Goal: Information Seeking & Learning: Learn about a topic

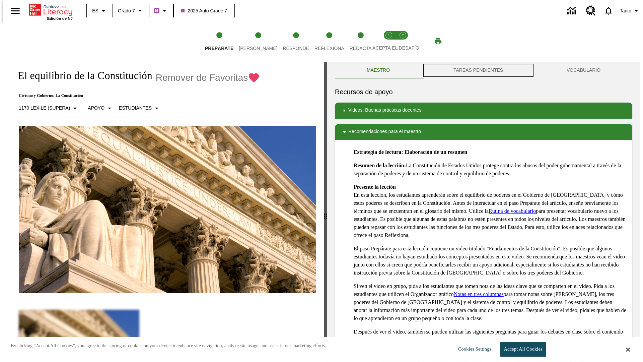
click at [478, 70] on button "TAREAS PENDIENTES" at bounding box center [478, 70] width 113 height 16
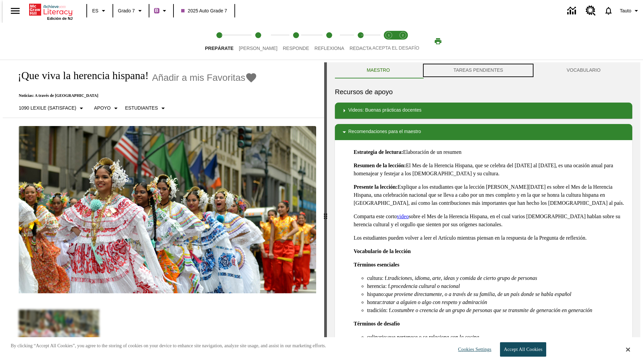
click at [478, 70] on button "TAREAS PENDIENTES" at bounding box center [478, 70] width 113 height 16
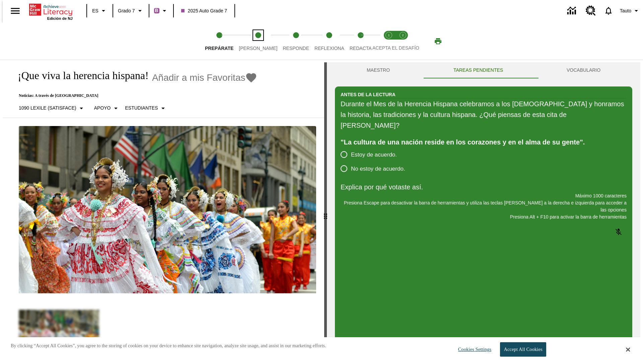
click at [252, 41] on span "[PERSON_NAME]" at bounding box center [258, 46] width 39 height 12
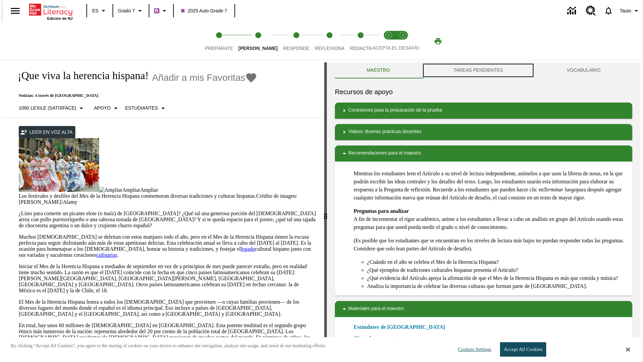
scroll to position [0, 0]
click at [478, 70] on button "TAREAS PENDIENTES" at bounding box center [478, 70] width 113 height 16
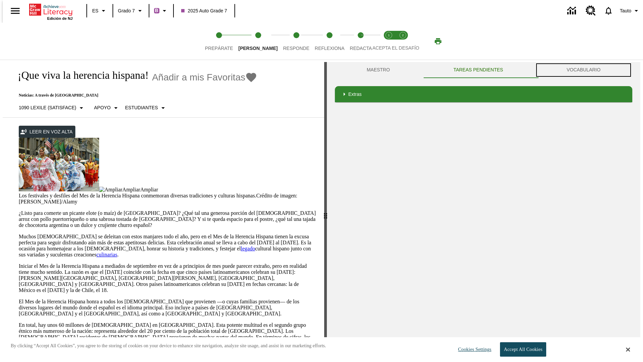
click at [585, 70] on button "VOCABULARIO" at bounding box center [583, 70] width 97 height 16
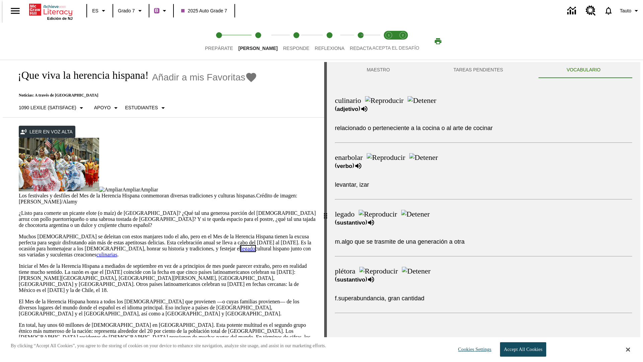
click at [241, 245] on link "legado" at bounding box center [248, 248] width 14 height 6
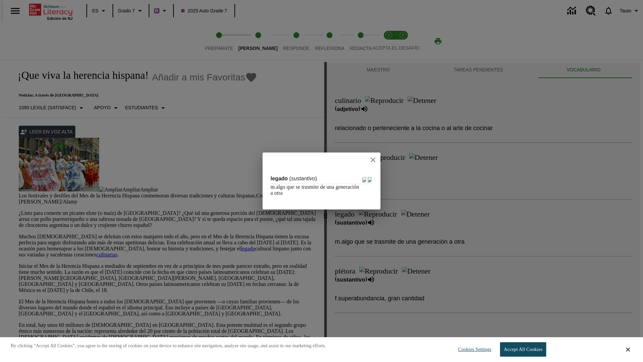
click at [375, 159] on icon "close" at bounding box center [373, 159] width 5 height 5
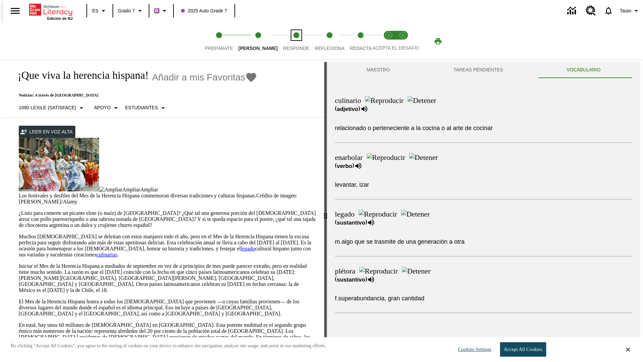
click at [286, 41] on span "Responde" at bounding box center [296, 46] width 26 height 12
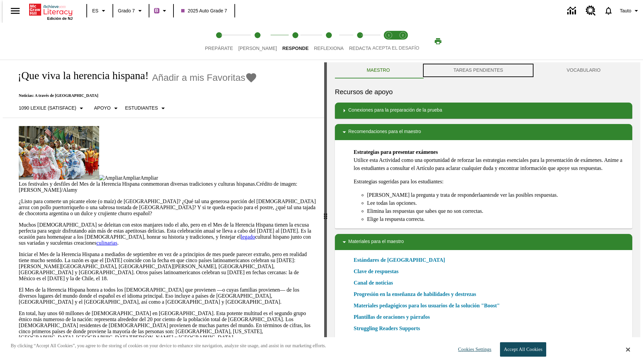
scroll to position [0, 0]
click at [478, 70] on button "TAREAS PENDIENTES" at bounding box center [478, 70] width 113 height 16
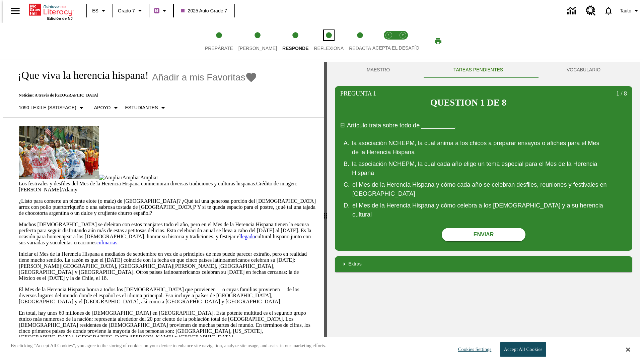
click at [320, 41] on span "Reflexiona" at bounding box center [329, 46] width 30 height 12
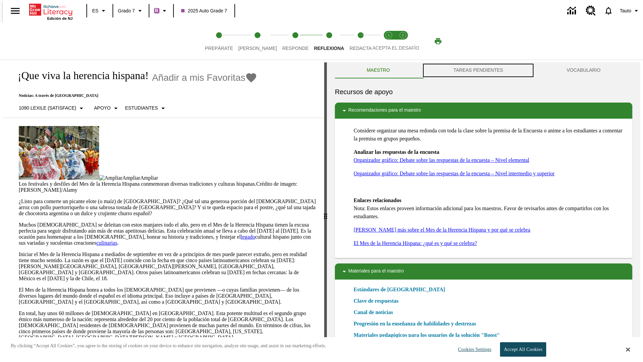
scroll to position [0, 0]
click at [478, 70] on button "TAREAS PENDIENTES" at bounding box center [478, 70] width 113 height 16
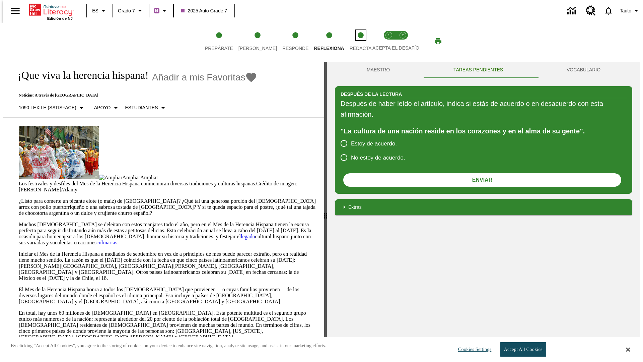
click at [353, 41] on span "Redacta" at bounding box center [361, 46] width 22 height 12
